Goal: Task Accomplishment & Management: Use online tool/utility

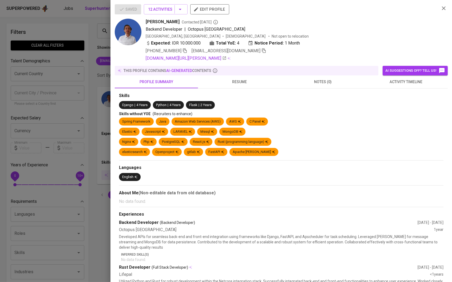
click at [109, 39] on div at bounding box center [226, 141] width 452 height 282
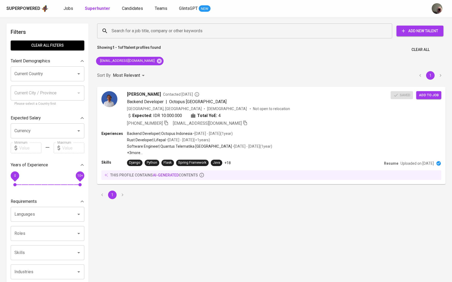
click at [133, 35] on input "Search for a job title, company or other keywords" at bounding box center [246, 31] width 272 height 10
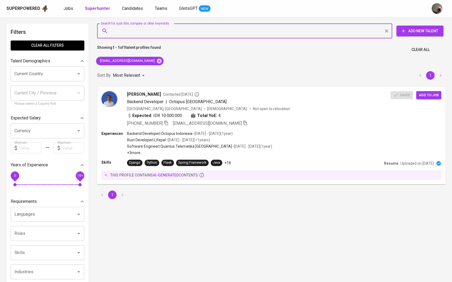
paste input "rifqifauziam@gmail.com"
type input "rifqifauziam@gmail.com"
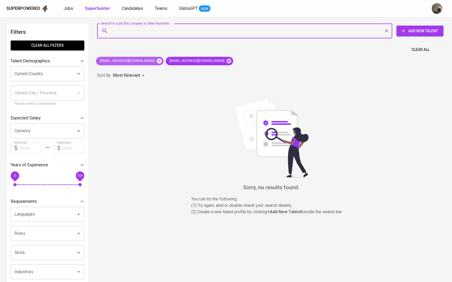
click at [162, 62] on icon at bounding box center [159, 60] width 5 height 5
click at [149, 33] on input "Search for a job title, company or other keywords" at bounding box center [246, 31] width 272 height 10
paste input "M Ammar Fadhlur Rahman"
type input "M Ammar Fadhlur Rahman"
click at [156, 60] on icon at bounding box center [159, 61] width 6 height 6
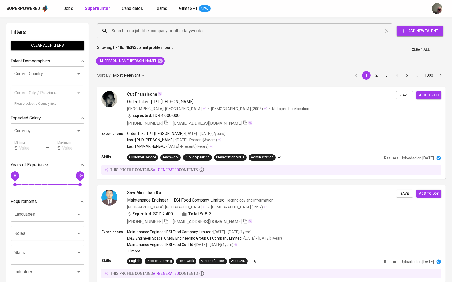
click at [148, 31] on input "Search for a job title, company or other keywords" at bounding box center [246, 31] width 272 height 10
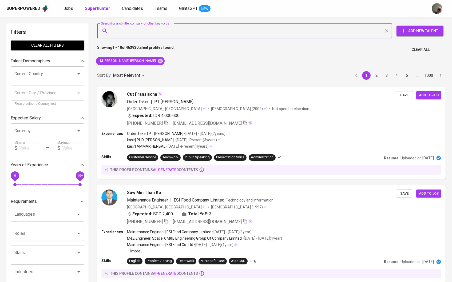
paste input "M Ammar Fadhlur Rahman"
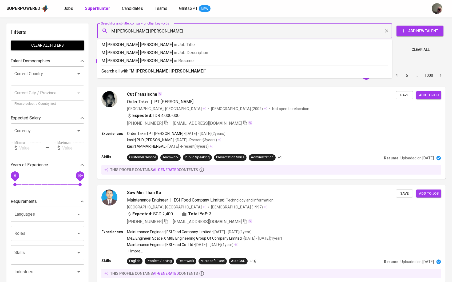
click at [117, 30] on input "M Ammar Fadhlur Rahman" at bounding box center [246, 31] width 272 height 10
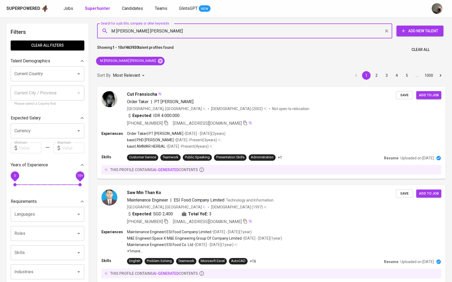
type input "Ammar Fadhlur Rahman"
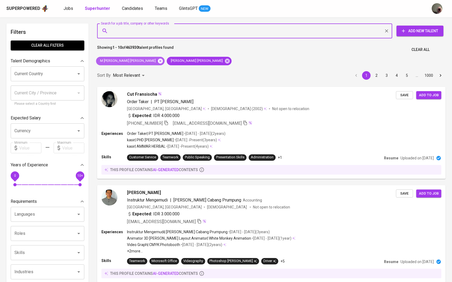
click at [158, 61] on icon at bounding box center [161, 61] width 6 height 6
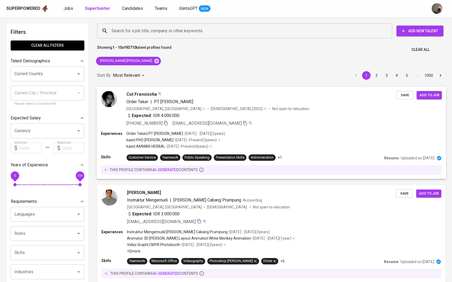
scroll to position [12, 0]
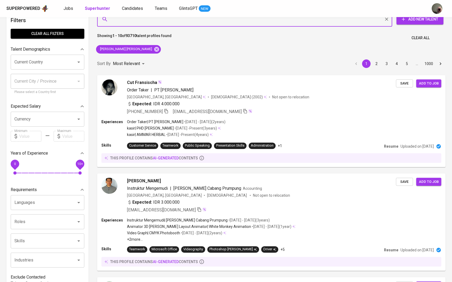
click at [155, 21] on input "Search for a job title, company or other keywords" at bounding box center [246, 19] width 272 height 10
paste input "m@ammar.id"
type input "m@ammar.id"
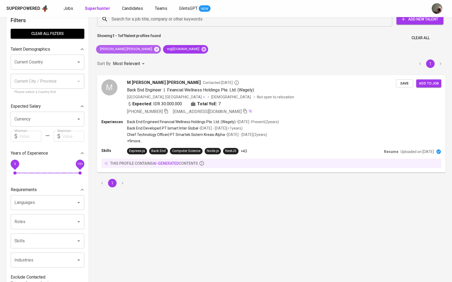
click at [154, 48] on icon at bounding box center [156, 49] width 5 height 5
click at [154, 79] on div "M Ammar Fadhlur Rahman Contacted 9 months ago" at bounding box center [262, 82] width 270 height 6
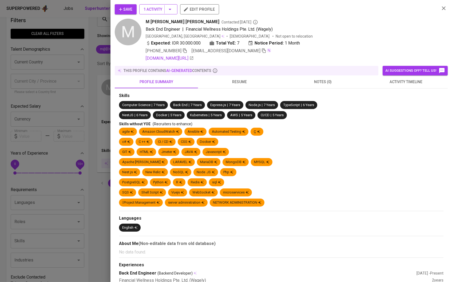
click at [172, 7] on icon "button" at bounding box center [170, 9] width 6 height 6
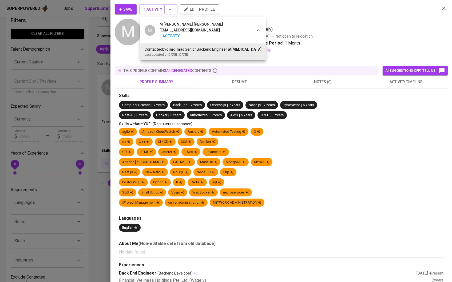
click at [221, 78] on div at bounding box center [226, 141] width 452 height 282
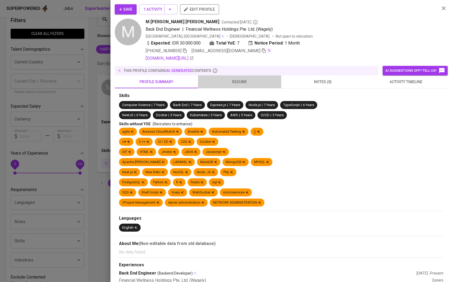
click at [227, 79] on button "resume" at bounding box center [239, 82] width 83 height 13
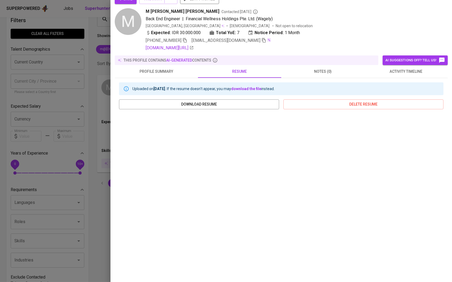
scroll to position [13, 0]
click at [78, 73] on div at bounding box center [226, 141] width 452 height 282
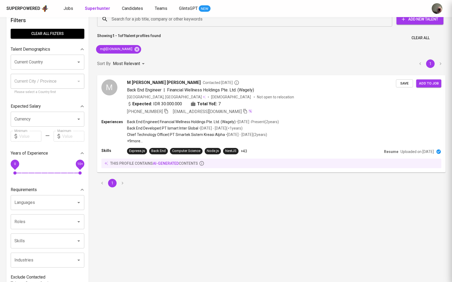
scroll to position [0, 0]
click at [65, 10] on span "Jobs" at bounding box center [69, 8] width 10 height 5
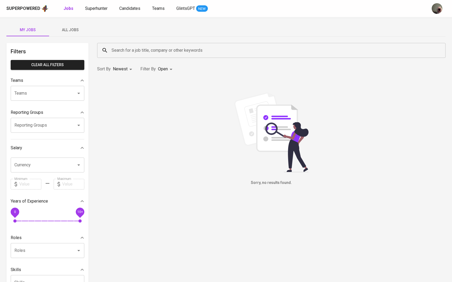
click at [82, 29] on span "All Jobs" at bounding box center [70, 30] width 36 height 7
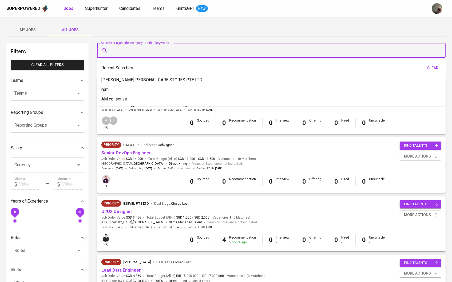
click at [171, 51] on input "Search for a job title, company or other keywords" at bounding box center [272, 50] width 325 height 10
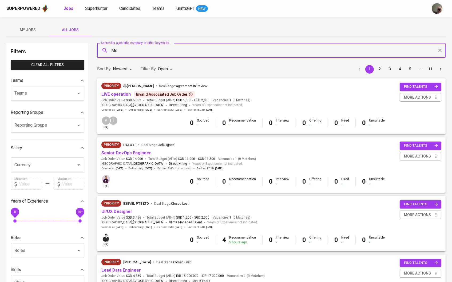
type input "Mer"
type input "[MEDICAL_DATA]"
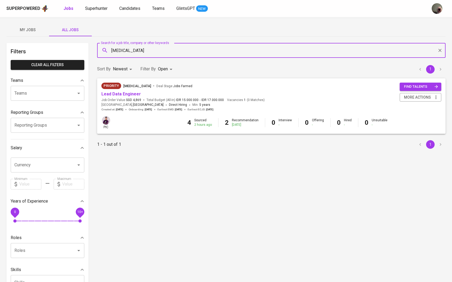
click at [161, 70] on body "Superpowered Jobs Superhunter Candidates Teams GlintsGPT NEW My Jobs All Jobs F…" at bounding box center [226, 182] width 452 height 364
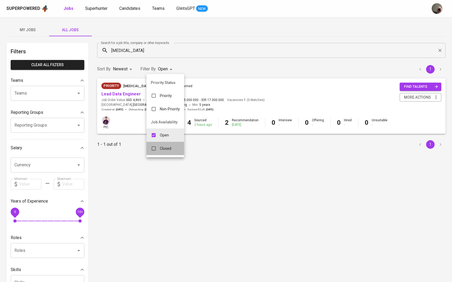
click at [165, 151] on p "Closed" at bounding box center [165, 148] width 11 height 5
type input "OPEN,CLOSE"
checkbox input "true"
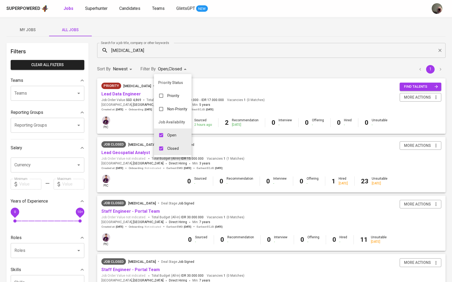
click at [175, 191] on div at bounding box center [226, 141] width 452 height 282
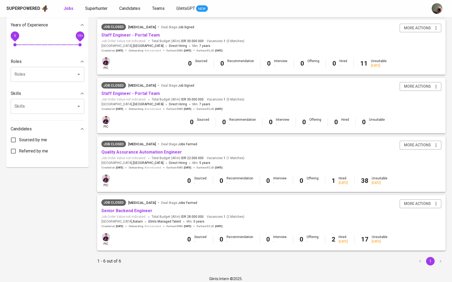
scroll to position [176, 0]
click at [147, 150] on link "Quality Assurance Automation Engineer" at bounding box center [141, 152] width 81 height 5
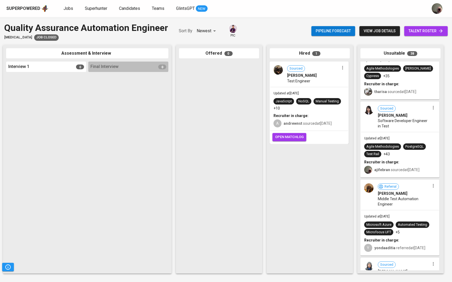
scroll to position [2461, 0]
click at [394, 116] on span "[PERSON_NAME]" at bounding box center [393, 115] width 30 height 5
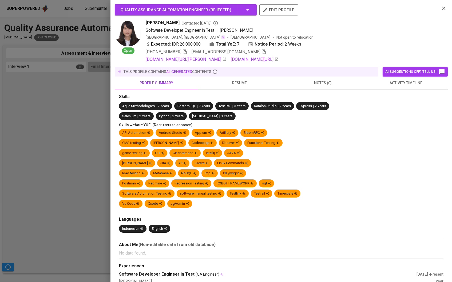
click at [245, 83] on span "resume" at bounding box center [239, 83] width 77 height 7
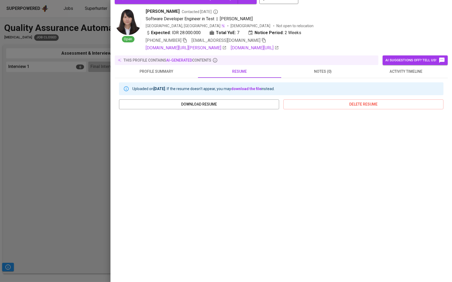
scroll to position [13, 0]
click at [394, 70] on span "activity timeline" at bounding box center [406, 71] width 77 height 7
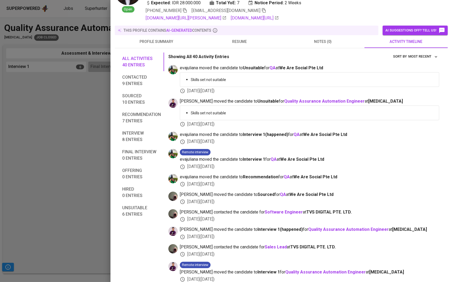
scroll to position [15, 0]
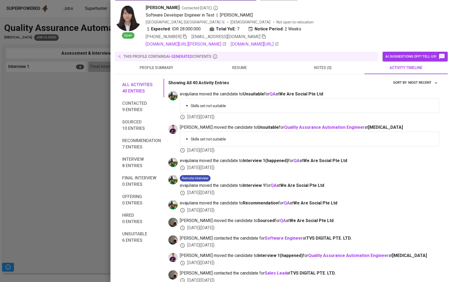
click at [328, 68] on span "notes (0)" at bounding box center [323, 68] width 77 height 7
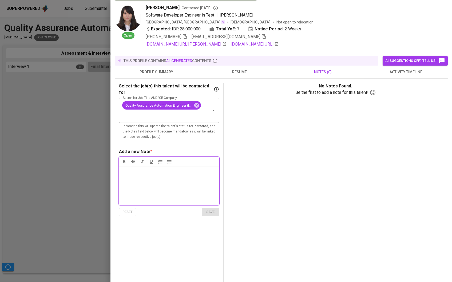
click at [140, 74] on span "profile summary" at bounding box center [156, 72] width 77 height 7
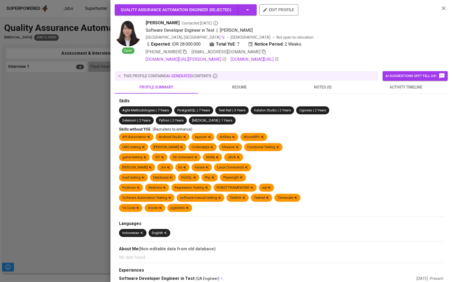
scroll to position [0, 0]
click at [239, 84] on span "resume" at bounding box center [239, 87] width 77 height 7
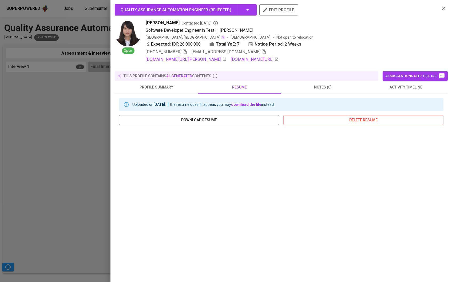
click at [169, 84] on span "profile summary" at bounding box center [156, 87] width 77 height 7
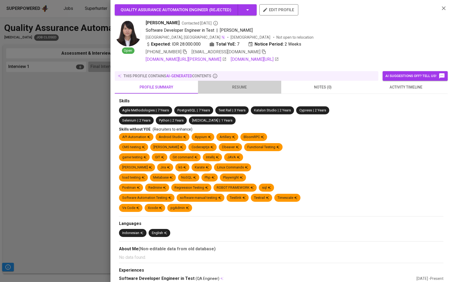
click at [219, 84] on span "resume" at bounding box center [239, 87] width 77 height 7
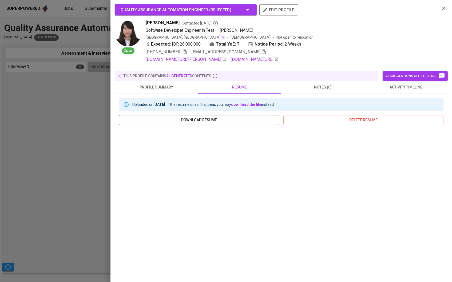
click at [161, 84] on span "profile summary" at bounding box center [156, 87] width 77 height 7
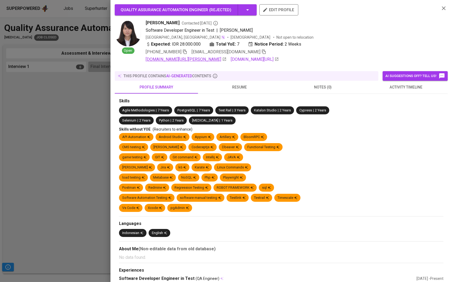
click at [197, 60] on link "[DOMAIN_NAME][URL][PERSON_NAME]" at bounding box center [186, 59] width 81 height 6
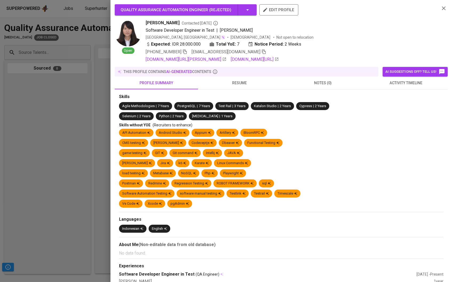
scroll to position [2461, 0]
click at [73, 130] on div at bounding box center [226, 141] width 452 height 282
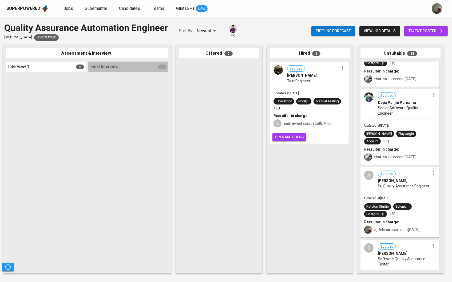
scroll to position [1188, 0]
click at [387, 184] on span "Sr. Quality Assurance Engineer" at bounding box center [404, 186] width 52 height 5
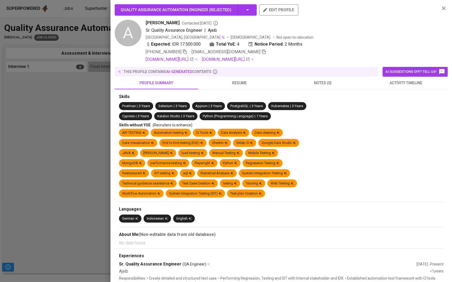
click at [239, 82] on span "resume" at bounding box center [239, 83] width 77 height 7
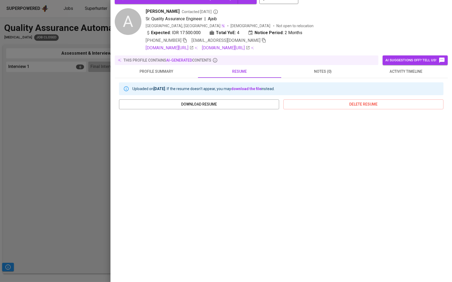
scroll to position [13, 0]
click at [174, 46] on link "linkedin.com/in/akramfaisal" at bounding box center [170, 48] width 48 height 6
